Goal: Task Accomplishment & Management: Use online tool/utility

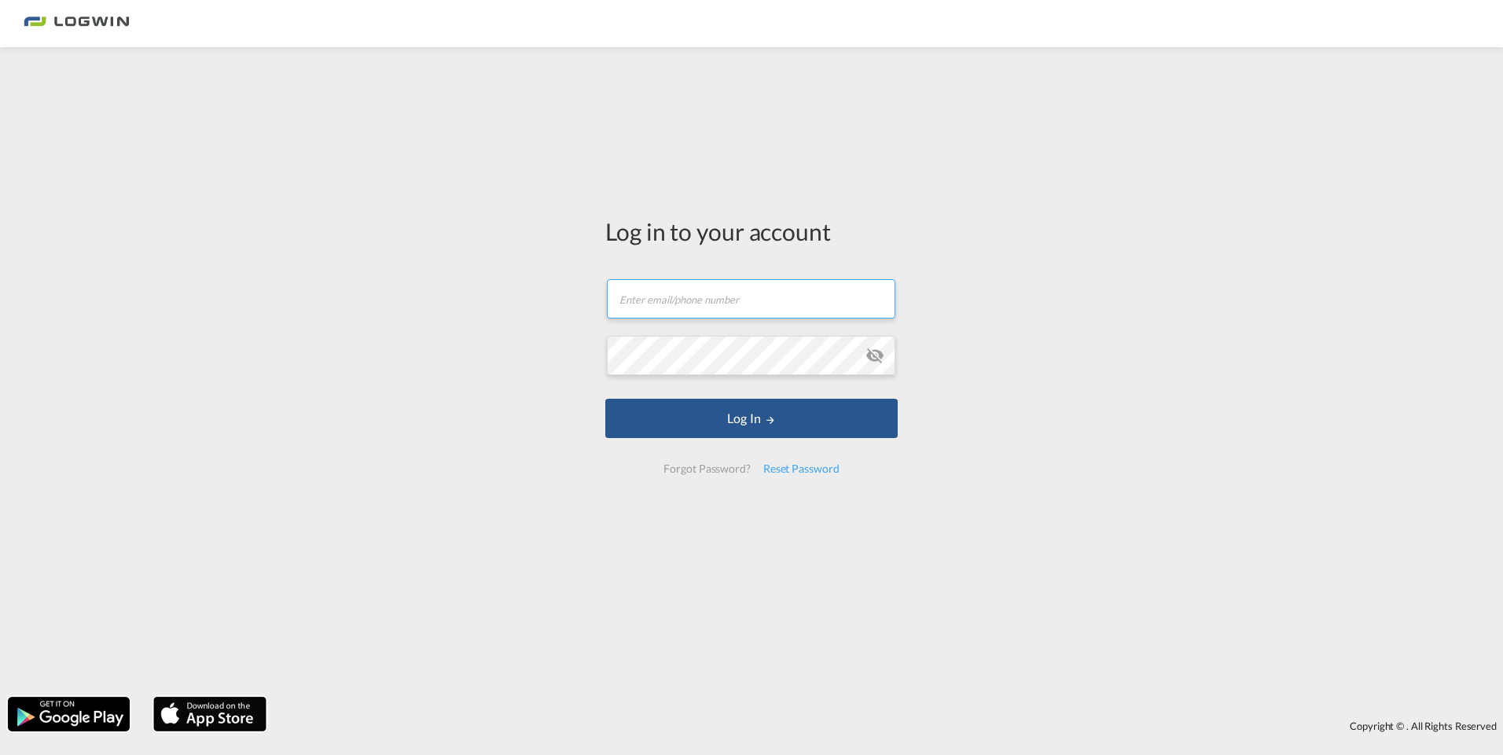
type input "[PERSON_NAME][EMAIL_ADDRESS][PERSON_NAME][DOMAIN_NAME]"
click at [1003, 391] on div "Log in to your account [PERSON_NAME][EMAIL_ADDRESS][PERSON_NAME][DOMAIN_NAME] E…" at bounding box center [751, 372] width 1503 height 634
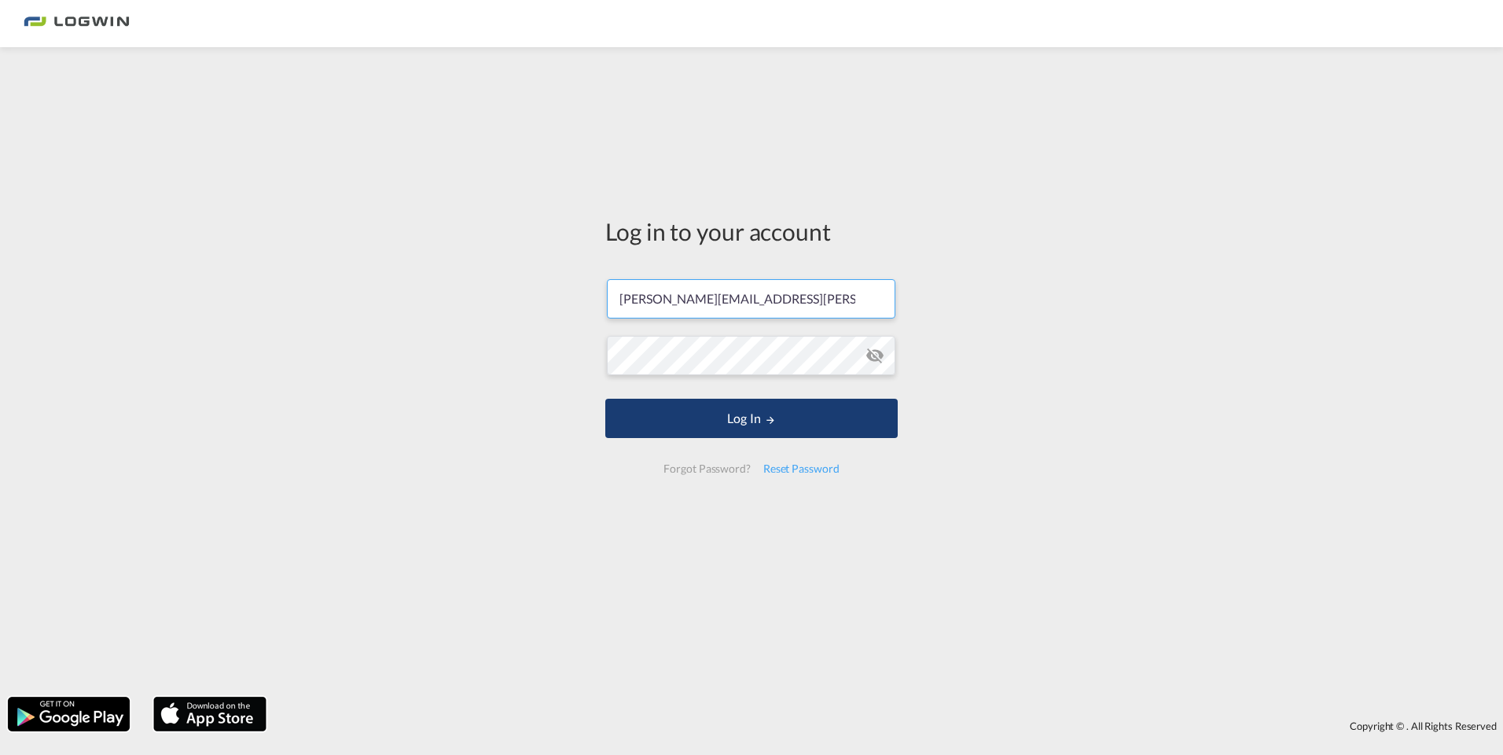
scroll to position [0, 7]
click at [797, 409] on button "Log In" at bounding box center [751, 418] width 292 height 39
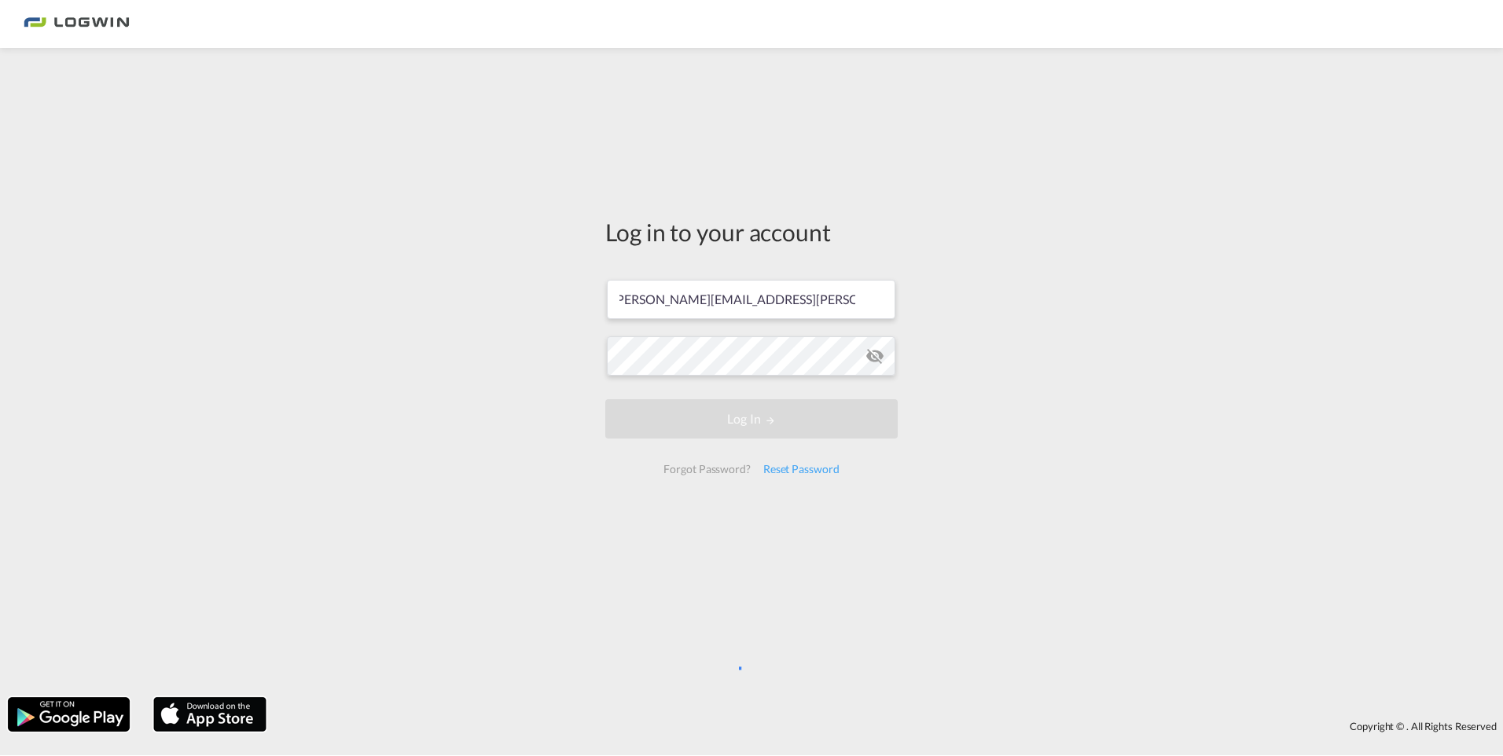
scroll to position [0, 0]
